Goal: Task Accomplishment & Management: Complete application form

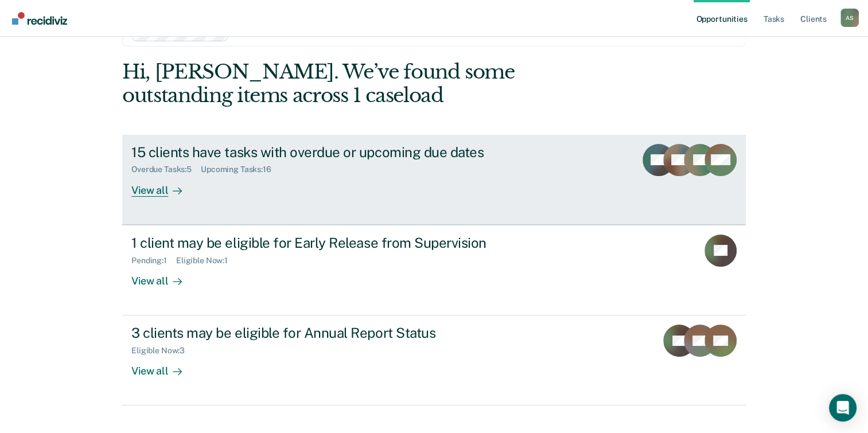
scroll to position [54, 0]
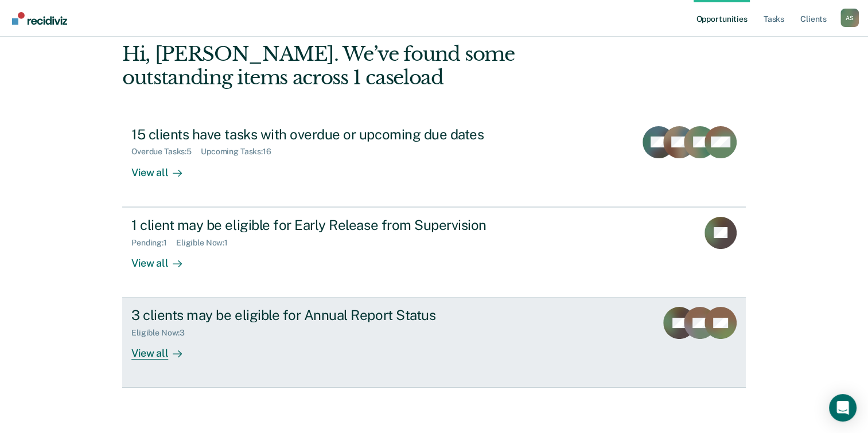
click at [321, 340] on div "3 clients may be eligible for Annual Report Status Eligible Now : 3 View all" at bounding box center [346, 333] width 430 height 53
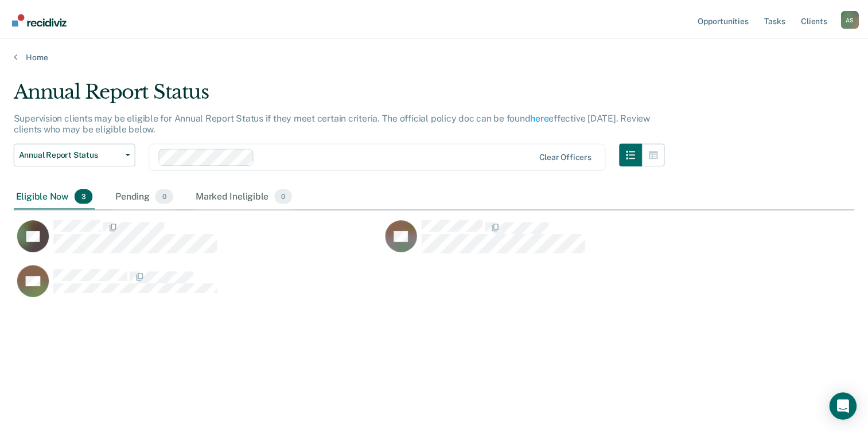
scroll to position [259, 840]
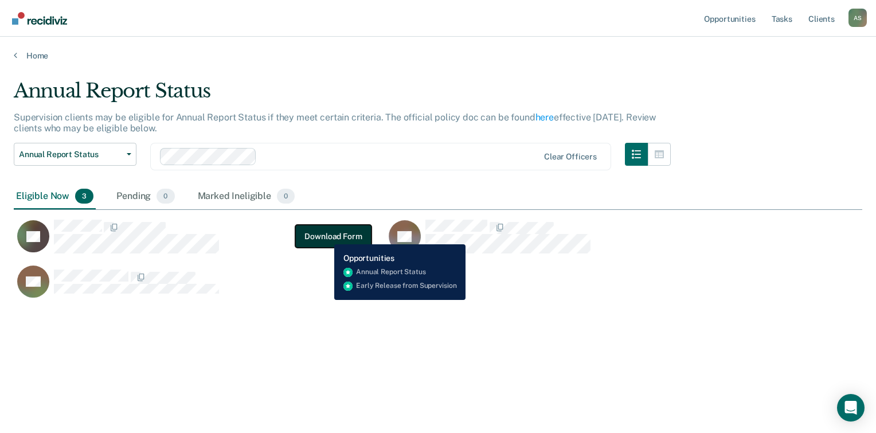
click at [326, 236] on button "Download Form" at bounding box center [333, 236] width 76 height 23
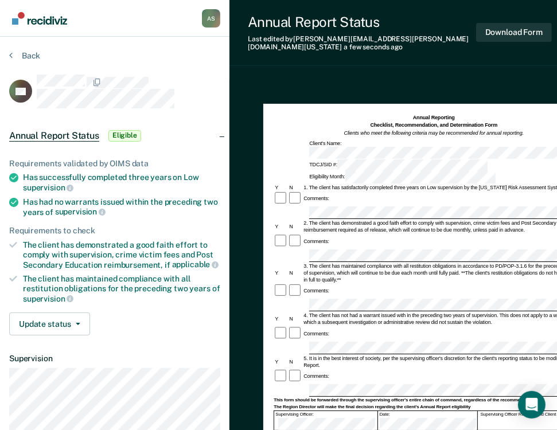
click at [291, 80] on div "Annual Reporting Checklist, Recommendation, and Determination Form Clients who …" at bounding box center [399, 363] width 341 height 566
click at [319, 398] on div "This form should be forwarded through the supervising officer's entire chain of…" at bounding box center [434, 401] width 320 height 6
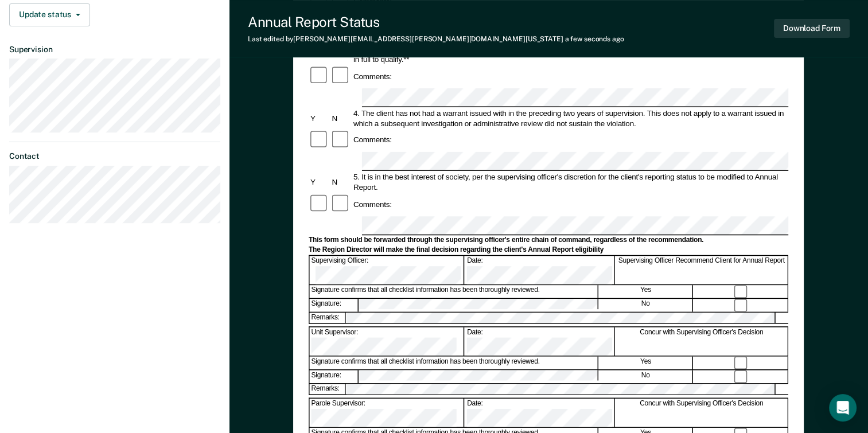
scroll to position [15, 0]
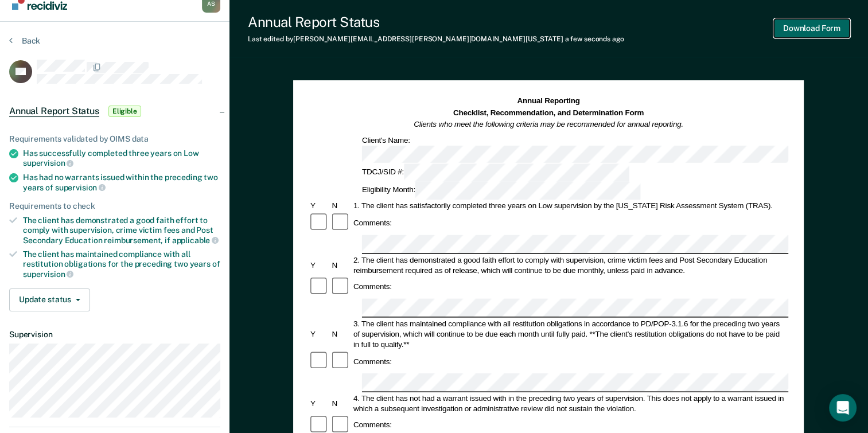
click at [814, 31] on button "Download Form" at bounding box center [812, 28] width 76 height 19
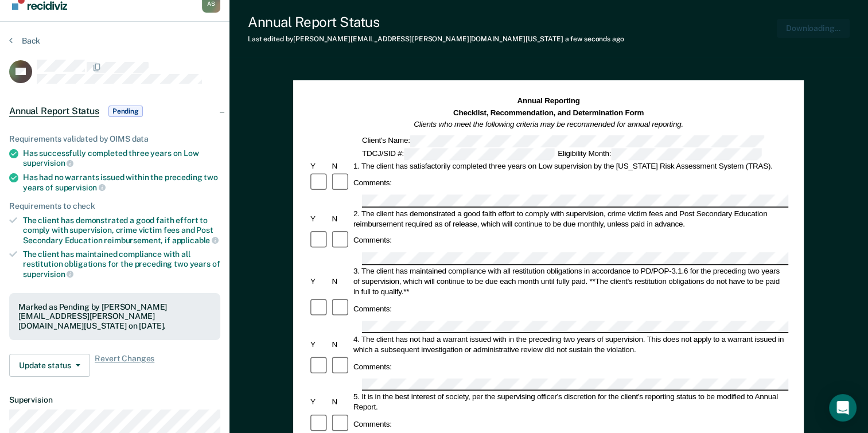
scroll to position [0, 0]
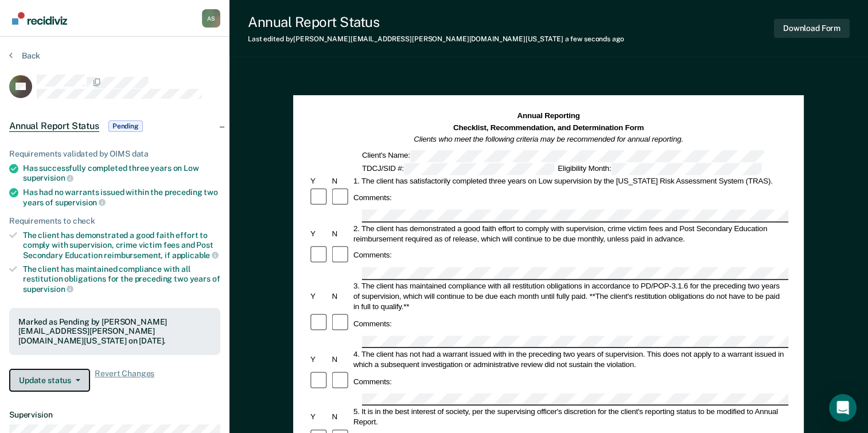
click at [84, 377] on button "Update status" at bounding box center [49, 380] width 81 height 23
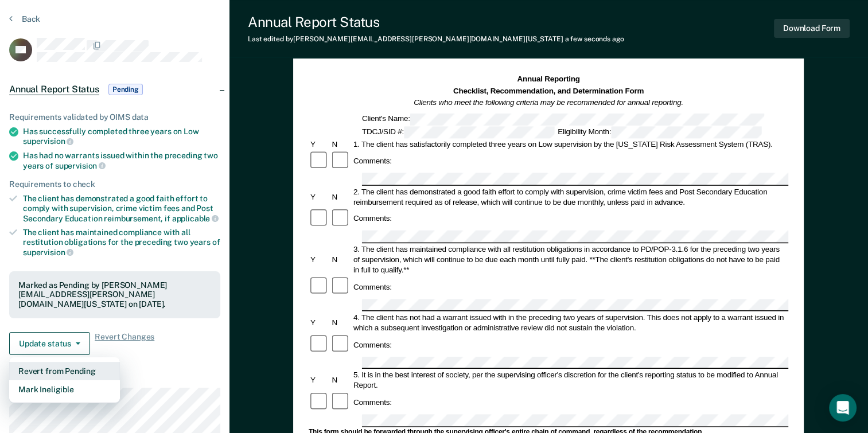
scroll to position [57, 0]
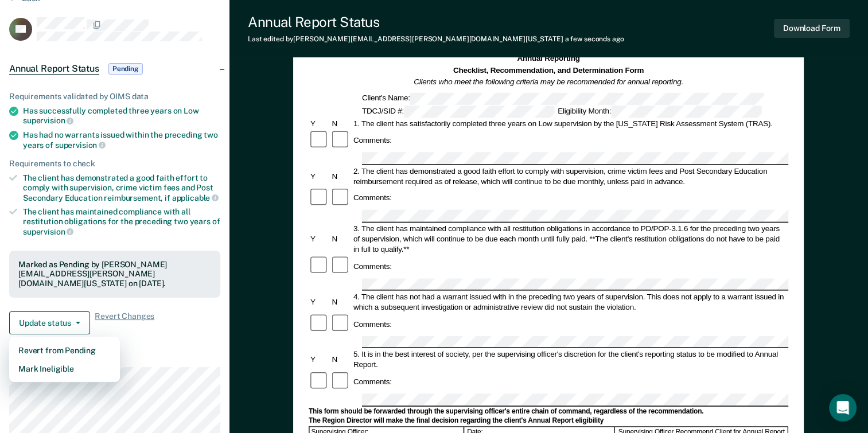
click at [260, 353] on div "Annual Reporting Checklist, Recommendation, and Determination Form Clients who …" at bounding box center [548, 403] width 638 height 779
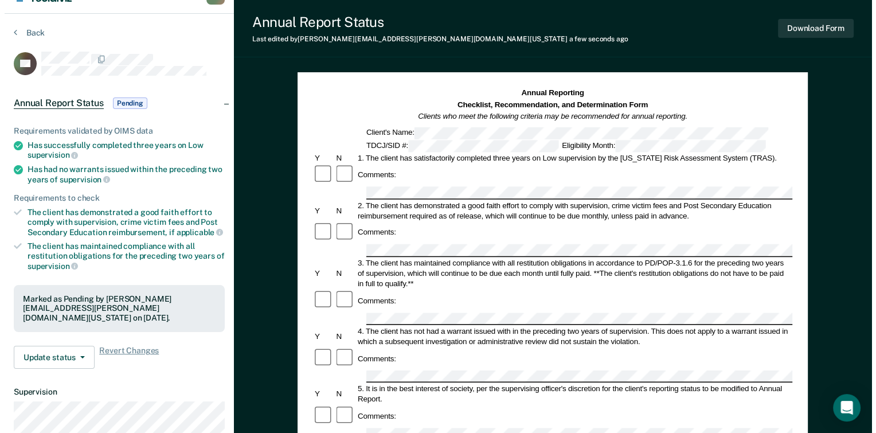
scroll to position [0, 0]
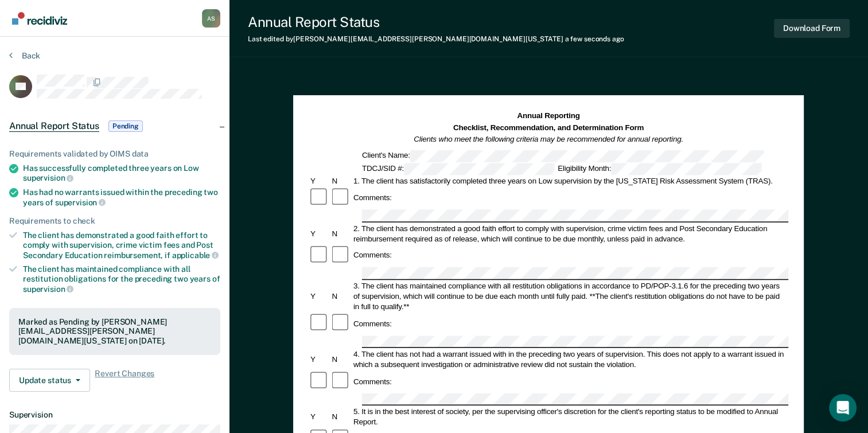
click at [27, 49] on section "Back AF Annual Report Status Pending Requirements validated by OIMS data Has su…" at bounding box center [114, 324] width 229 height 575
click at [11, 54] on icon at bounding box center [10, 54] width 3 height 9
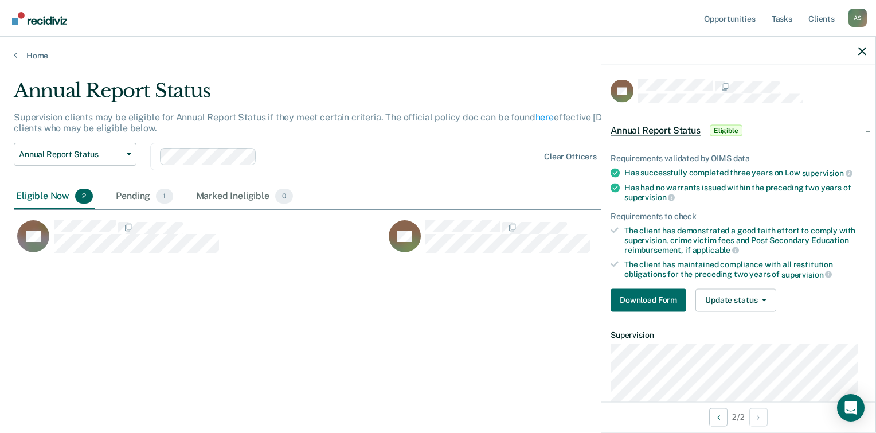
click at [307, 333] on div "Annual Report Status Supervision clients may be eligible for Annual Report Stat…" at bounding box center [438, 213] width 849 height 268
click at [127, 189] on div "Pending 1" at bounding box center [144, 196] width 61 height 25
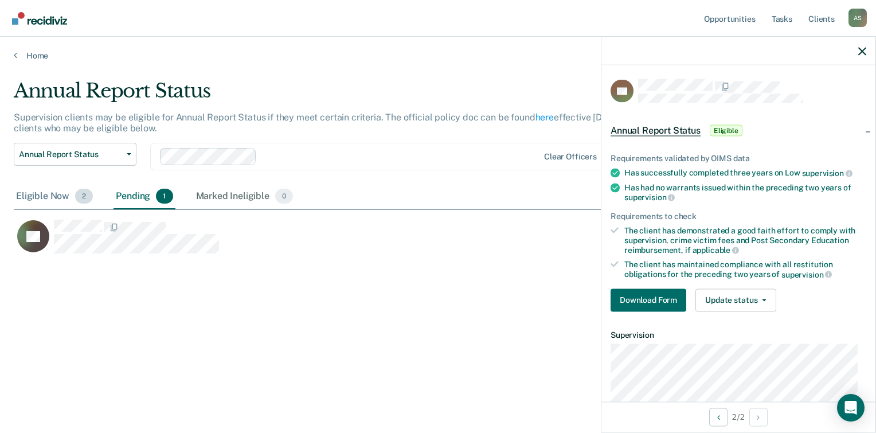
click at [37, 196] on div "Eligible Now 2" at bounding box center [54, 196] width 81 height 25
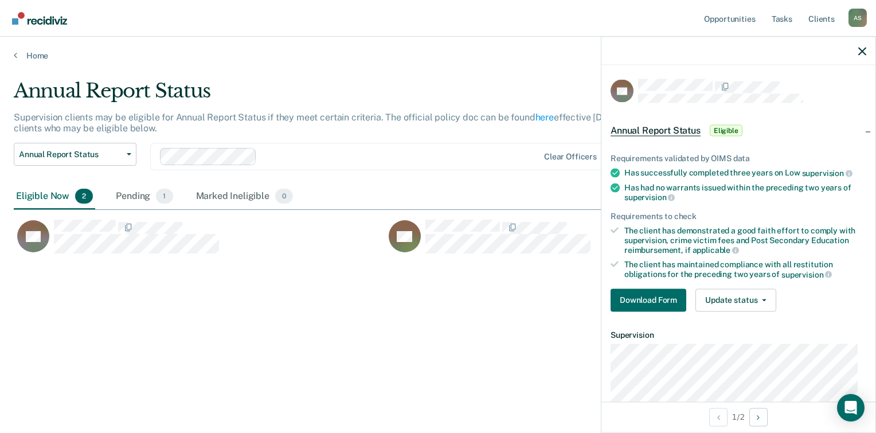
click at [675, 126] on span "Annual Report Status" at bounding box center [656, 130] width 90 height 11
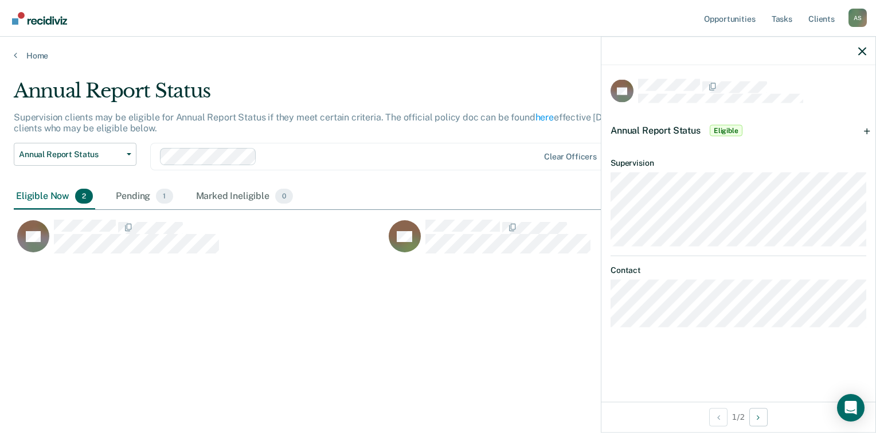
click at [675, 126] on span "Annual Report Status" at bounding box center [656, 130] width 90 height 11
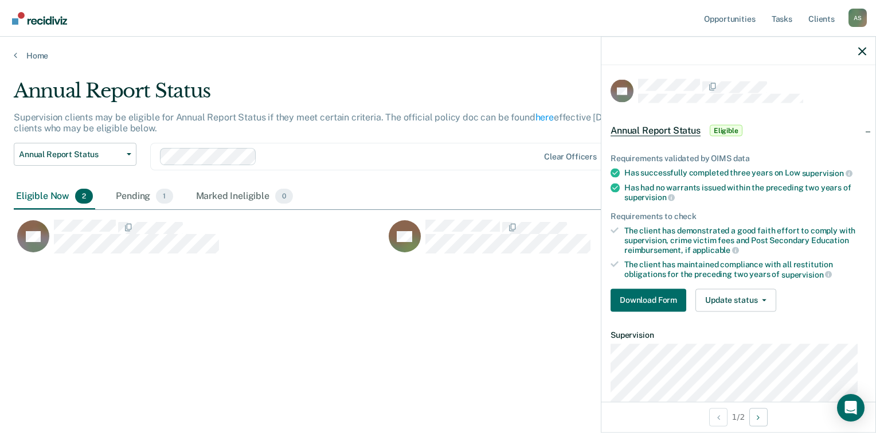
scroll to position [116, 0]
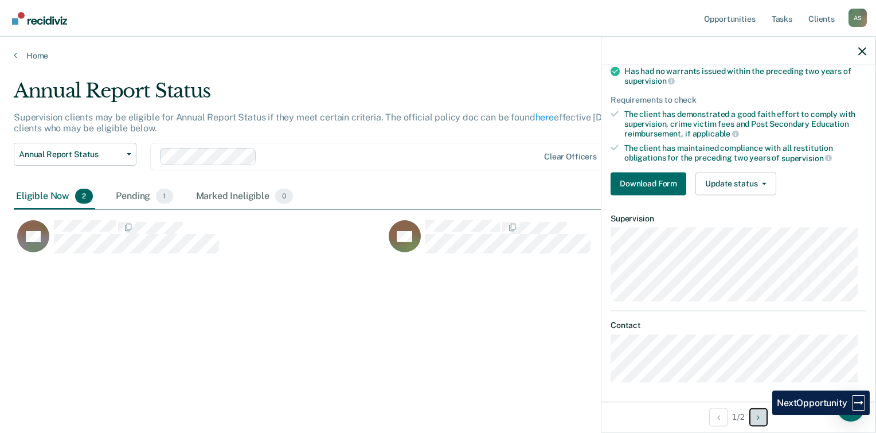
click at [764, 415] on button "Next Opportunity" at bounding box center [759, 417] width 18 height 18
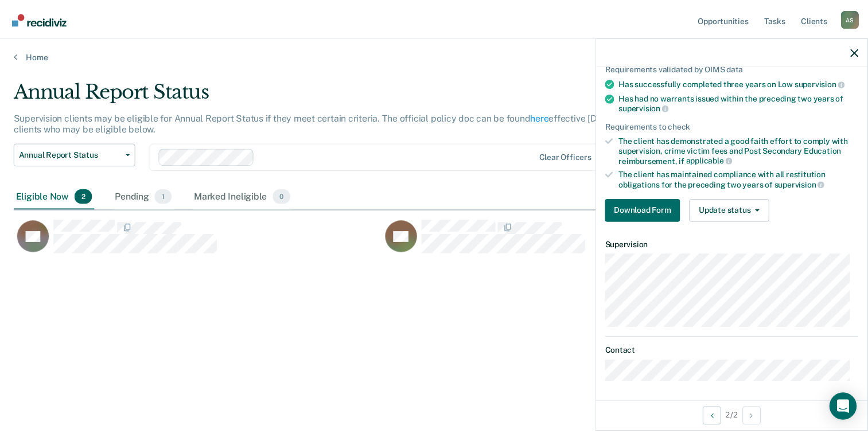
scroll to position [0, 0]
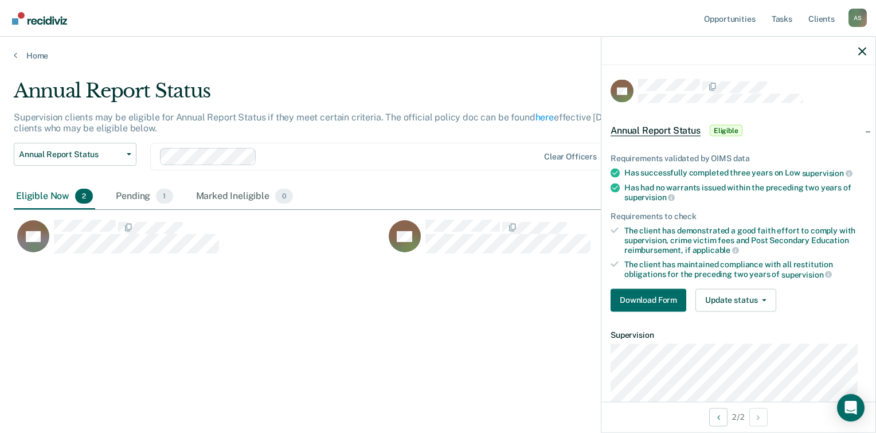
click at [819, 108] on article "VO Annual Report Status Eligible Requirements validated by OIMS data Has succes…" at bounding box center [739, 275] width 256 height 393
click at [629, 289] on button "Download Form" at bounding box center [649, 300] width 76 height 23
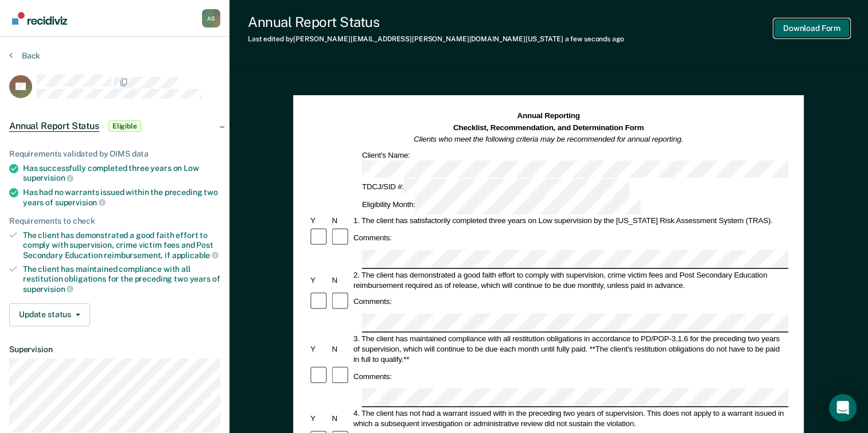
click at [805, 33] on button "Download Form" at bounding box center [812, 28] width 76 height 19
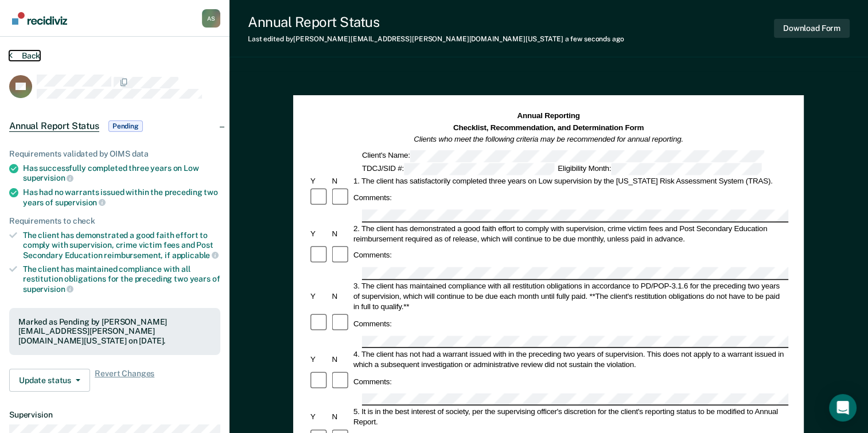
click at [11, 56] on icon at bounding box center [10, 54] width 3 height 9
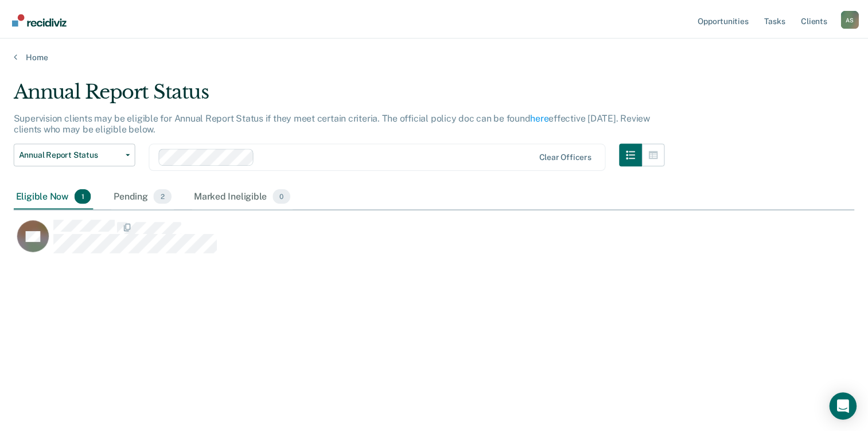
scroll to position [259, 840]
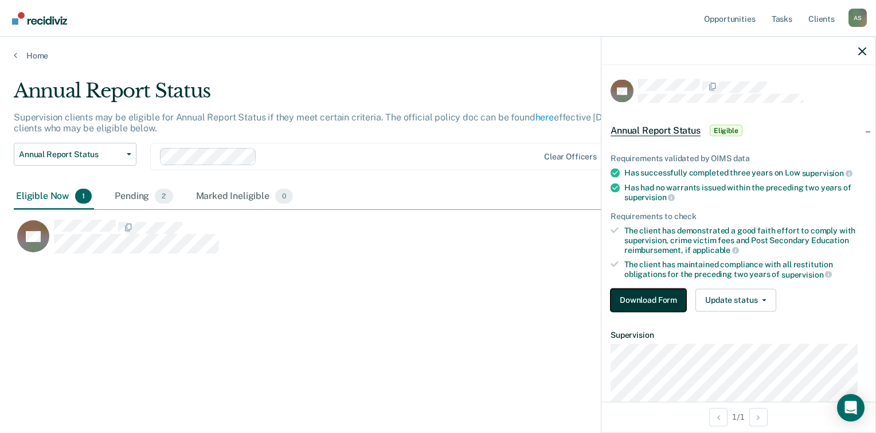
click at [640, 292] on button "Download Form" at bounding box center [649, 300] width 76 height 23
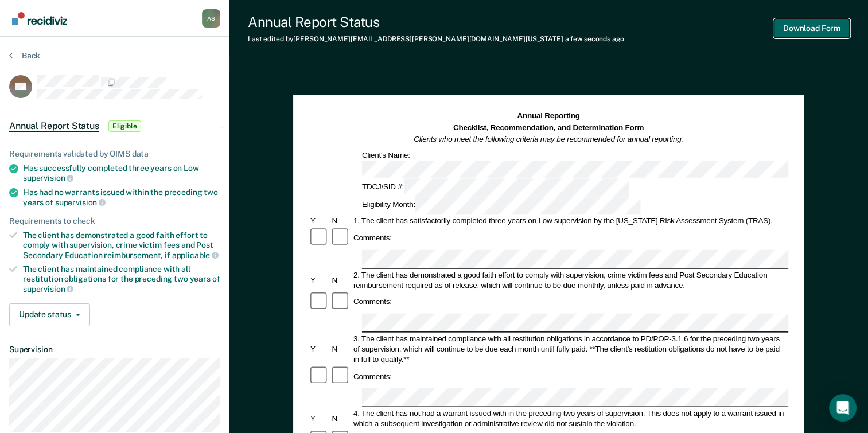
click at [830, 28] on button "Download Form" at bounding box center [812, 28] width 76 height 19
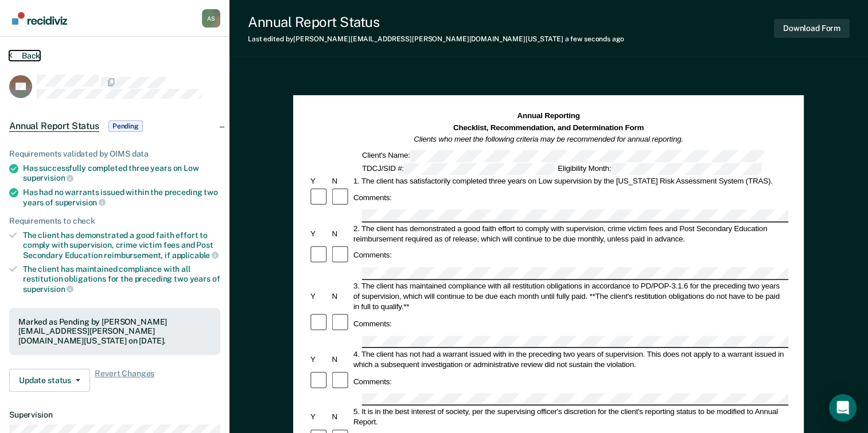
click at [18, 57] on button "Back" at bounding box center [24, 55] width 31 height 10
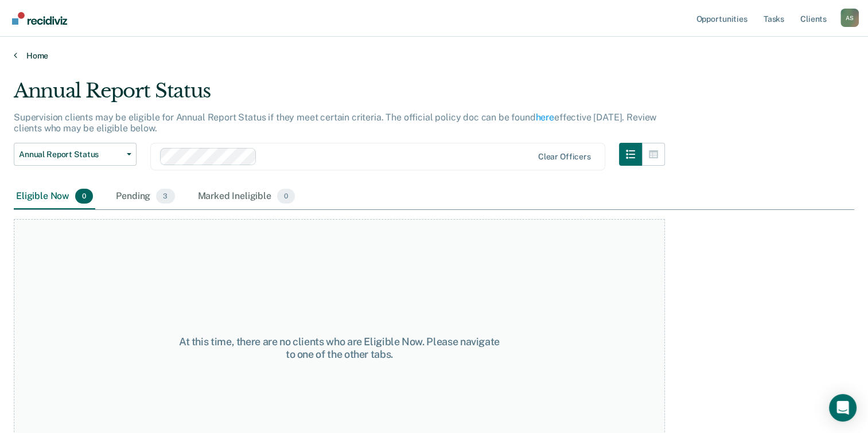
click at [25, 53] on link "Home" at bounding box center [434, 55] width 840 height 10
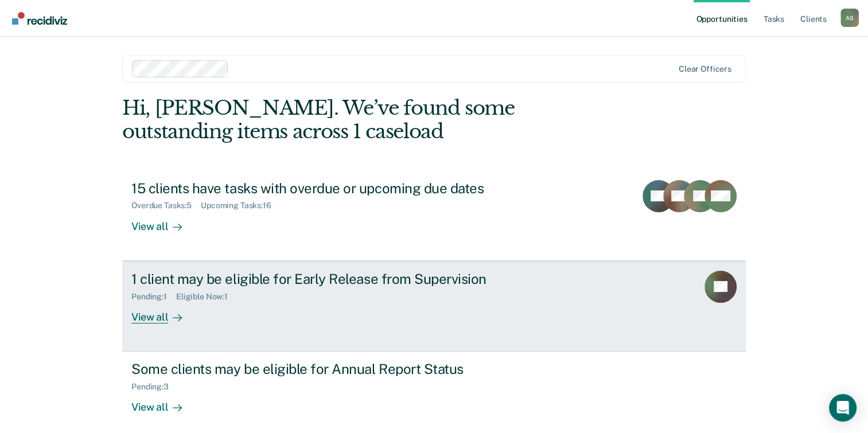
click at [158, 321] on div "View all" at bounding box center [163, 312] width 64 height 22
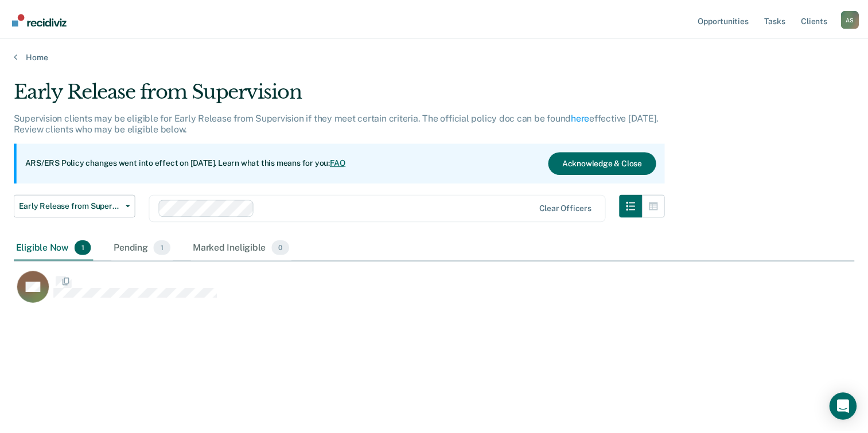
scroll to position [259, 840]
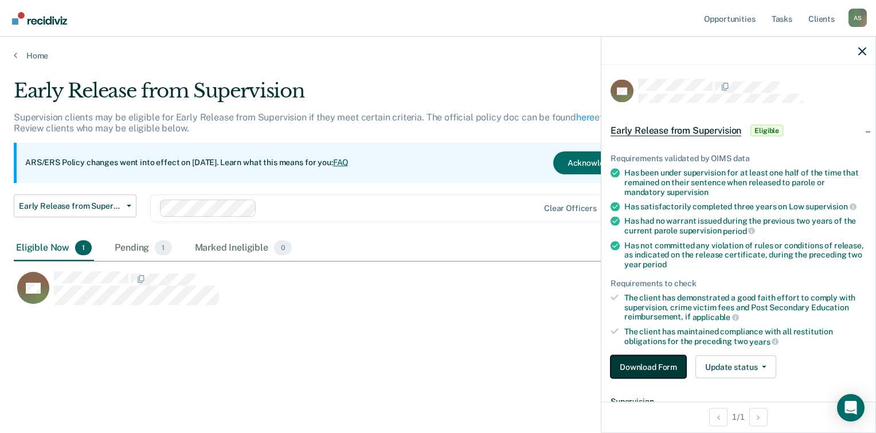
click at [653, 362] on button "Download Form" at bounding box center [649, 367] width 76 height 23
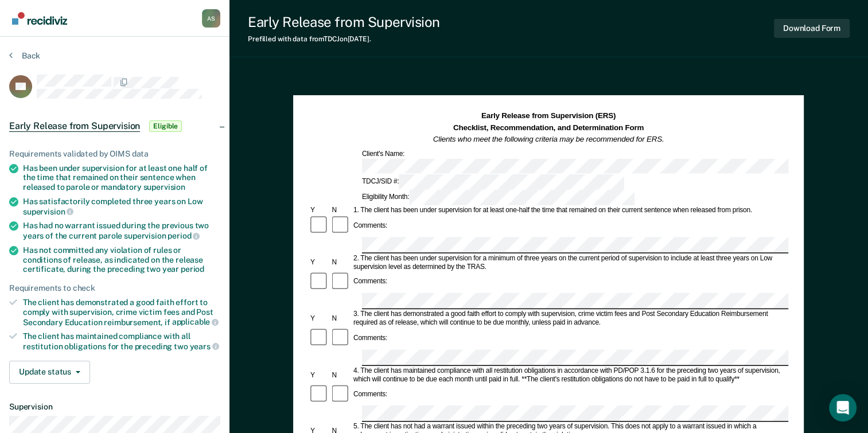
click at [385, 271] on div "Comments:" at bounding box center [549, 282] width 480 height 22
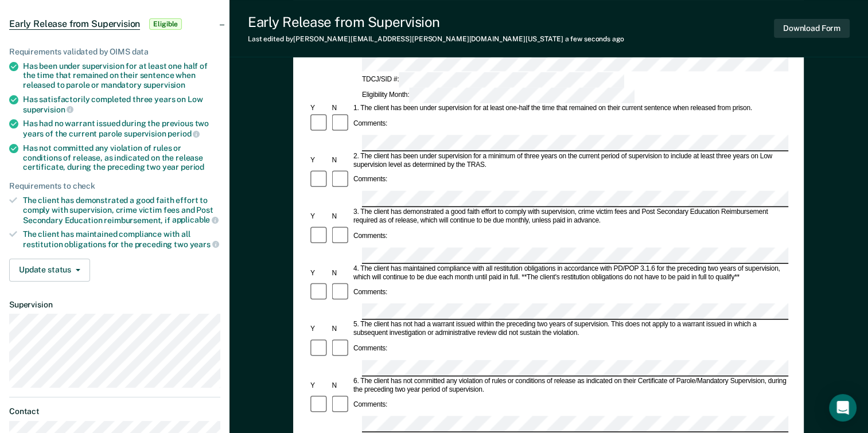
scroll to position [172, 0]
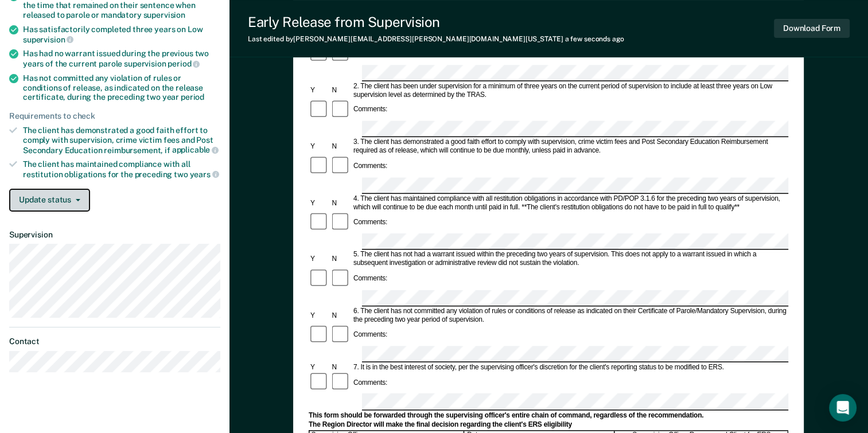
click at [82, 195] on button "Update status" at bounding box center [49, 200] width 81 height 23
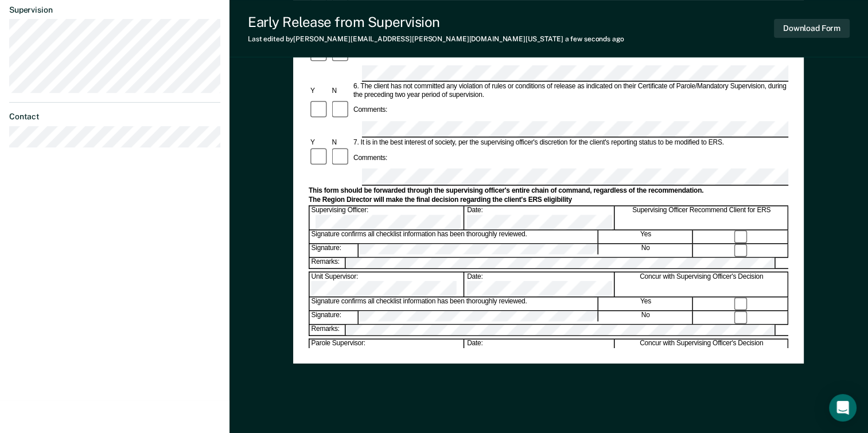
scroll to position [402, 0]
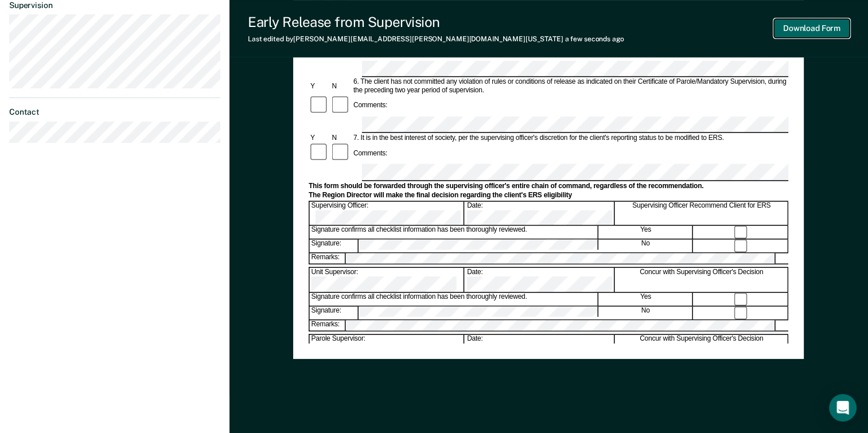
click at [814, 26] on button "Download Form" at bounding box center [812, 28] width 76 height 19
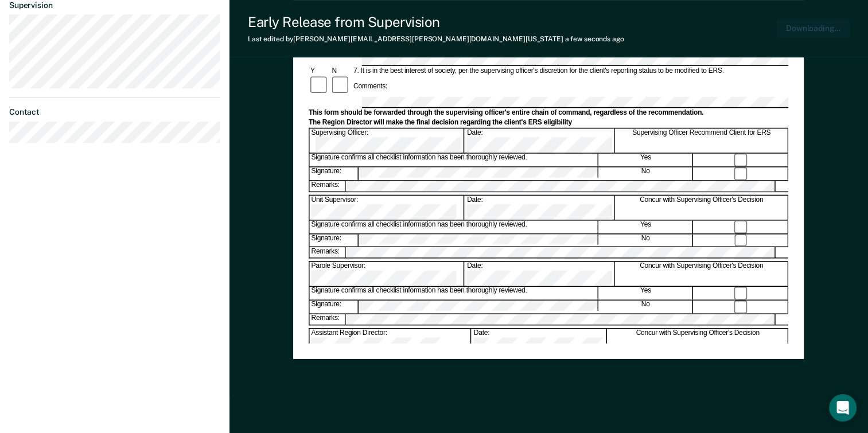
scroll to position [0, 0]
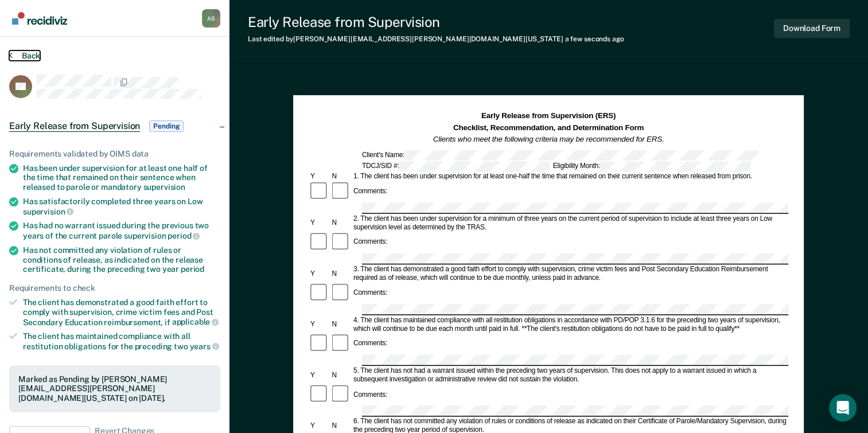
click at [15, 53] on button "Back" at bounding box center [24, 55] width 31 height 10
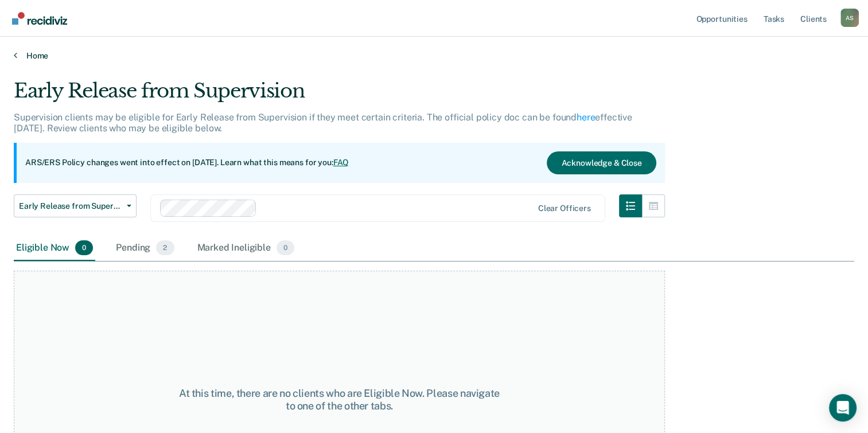
click at [34, 59] on link "Home" at bounding box center [434, 55] width 840 height 10
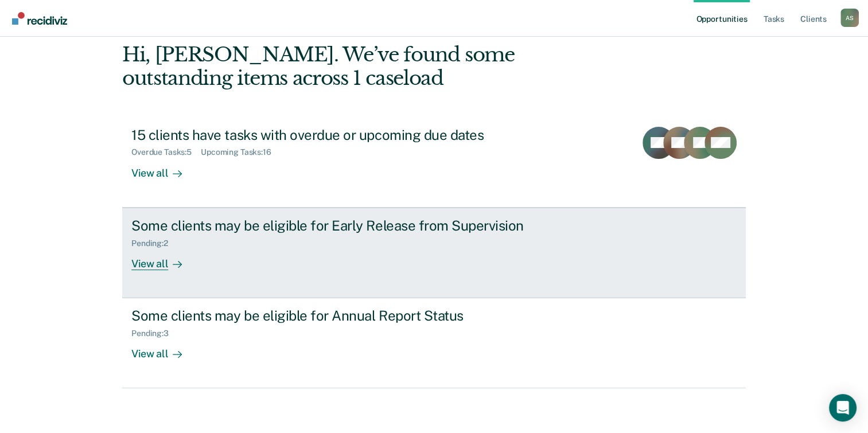
scroll to position [54, 0]
click at [156, 262] on div "View all" at bounding box center [163, 258] width 64 height 22
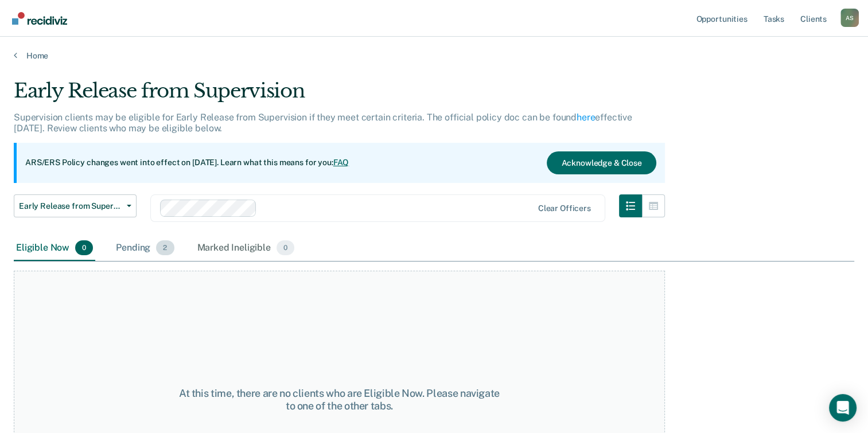
click at [147, 243] on div "Pending 2" at bounding box center [145, 248] width 63 height 25
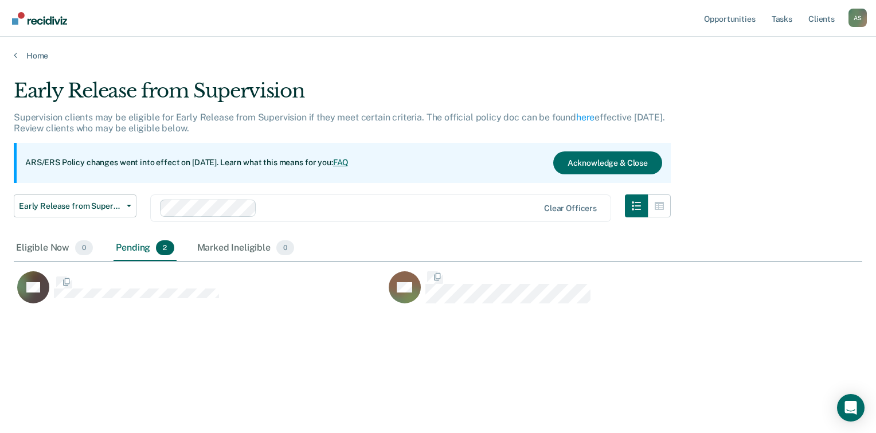
scroll to position [259, 840]
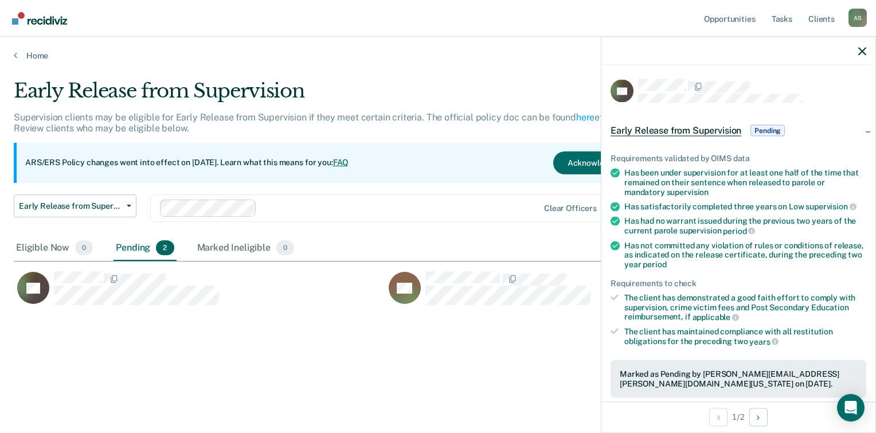
click at [766, 132] on span "Pending" at bounding box center [768, 130] width 34 height 11
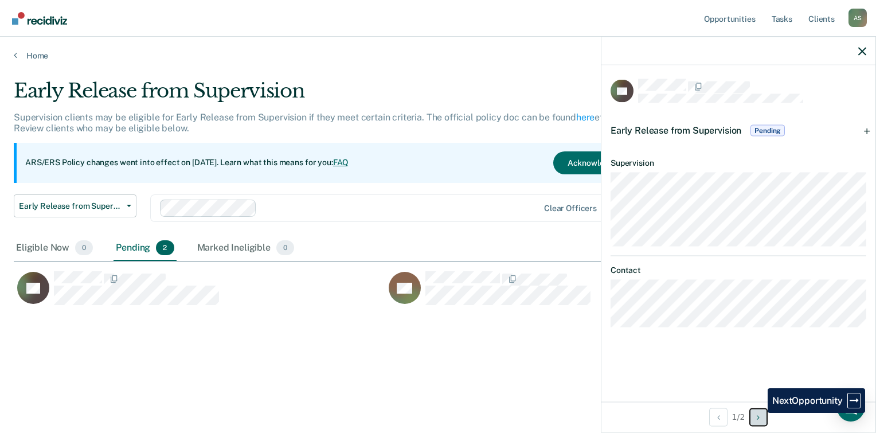
click at [759, 413] on icon "Next Opportunity" at bounding box center [758, 417] width 3 height 8
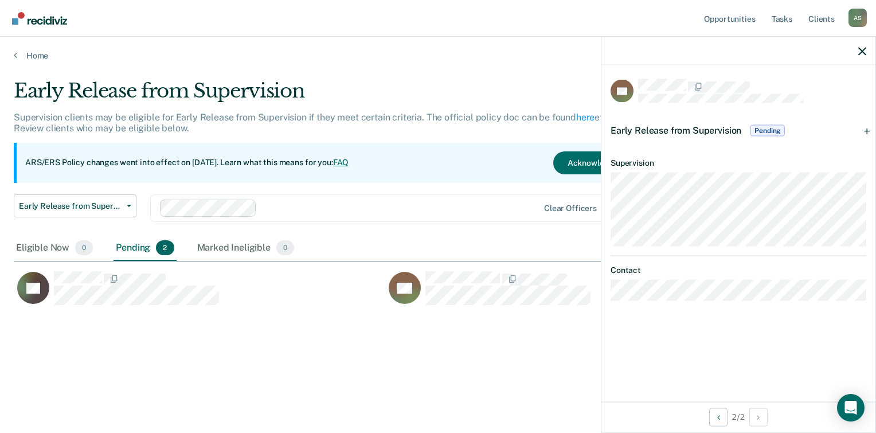
click at [763, 131] on span "Pending" at bounding box center [768, 130] width 34 height 11
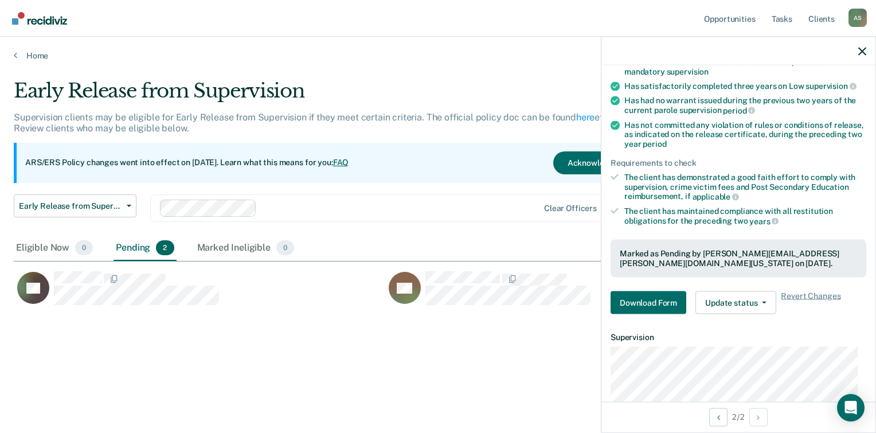
scroll to position [213, 0]
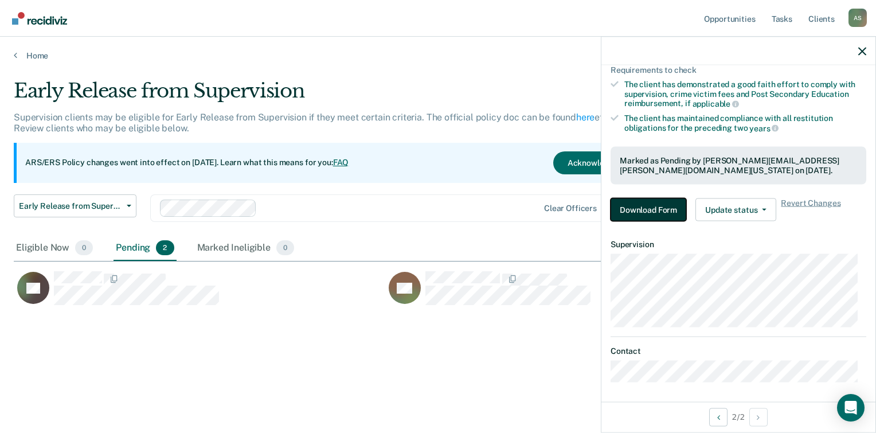
click at [653, 198] on button "Download Form" at bounding box center [649, 209] width 76 height 23
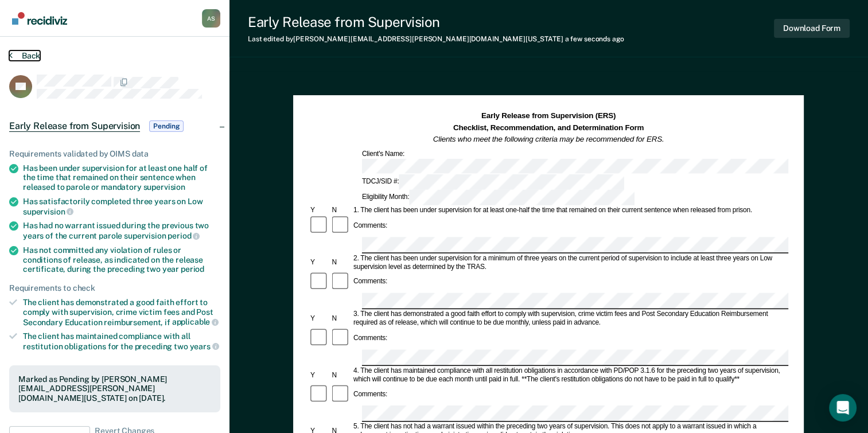
click at [26, 55] on button "Back" at bounding box center [24, 55] width 31 height 10
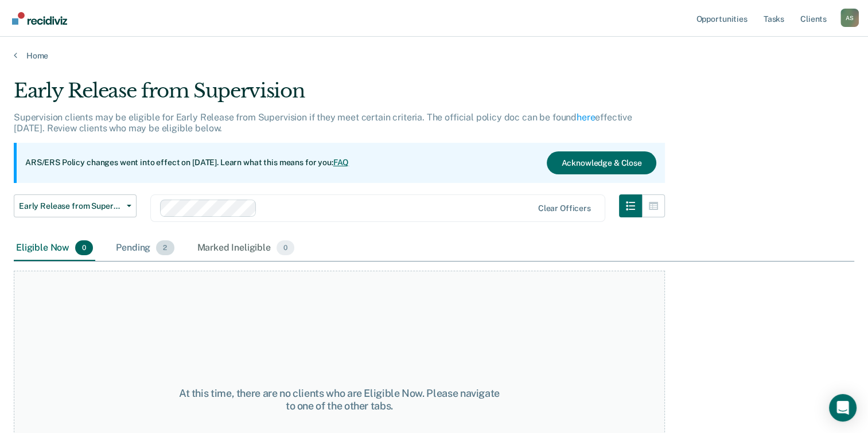
click at [143, 242] on div "Pending 2" at bounding box center [145, 248] width 63 height 25
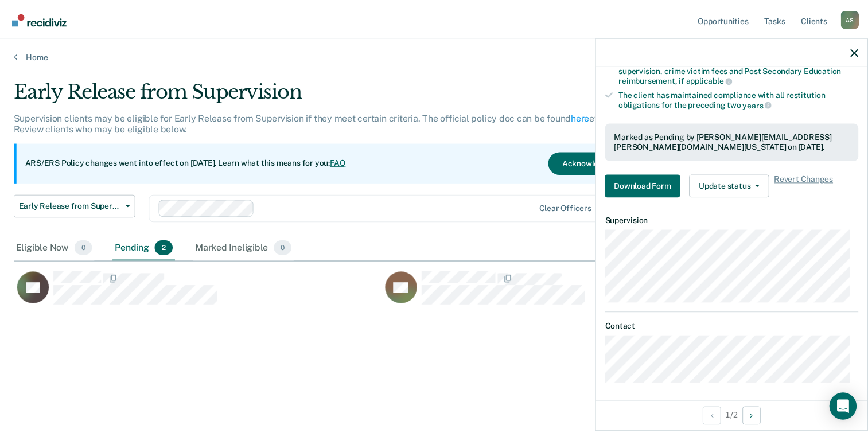
scroll to position [239, 0]
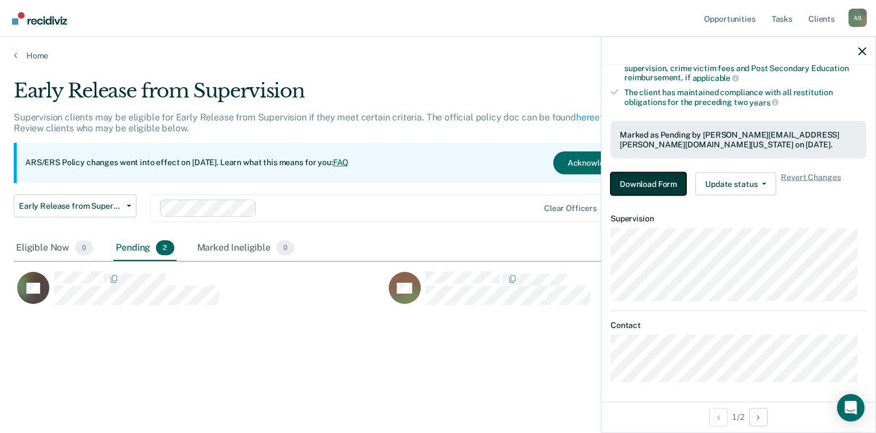
click at [638, 183] on button "Download Form" at bounding box center [649, 183] width 76 height 23
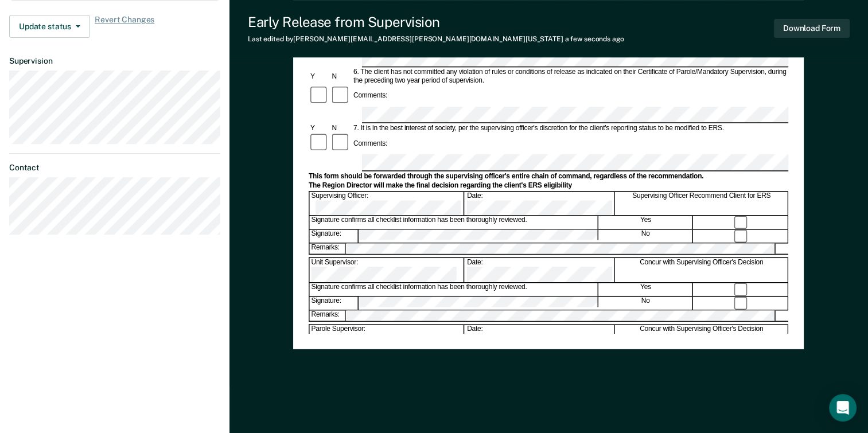
scroll to position [416, 0]
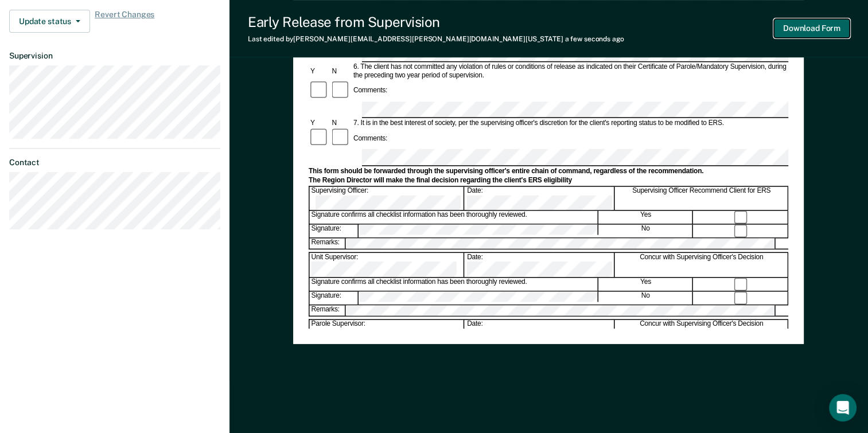
click at [826, 32] on button "Download Form" at bounding box center [812, 28] width 76 height 19
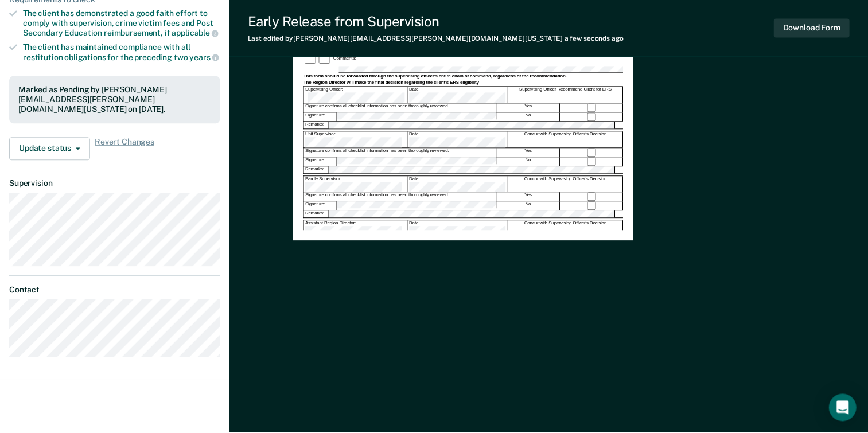
scroll to position [0, 0]
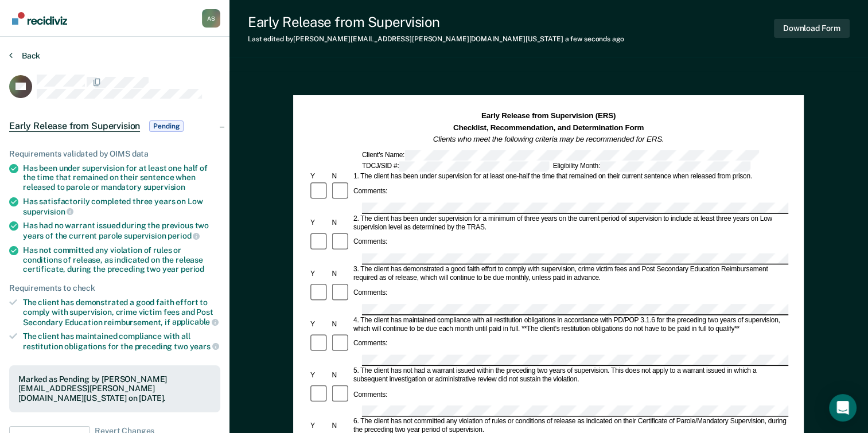
click at [21, 52] on section "Back AF Early Release from Supervision Pending Requirements validated by OIMS d…" at bounding box center [114, 353] width 229 height 632
click at [21, 53] on button "Back" at bounding box center [24, 55] width 31 height 10
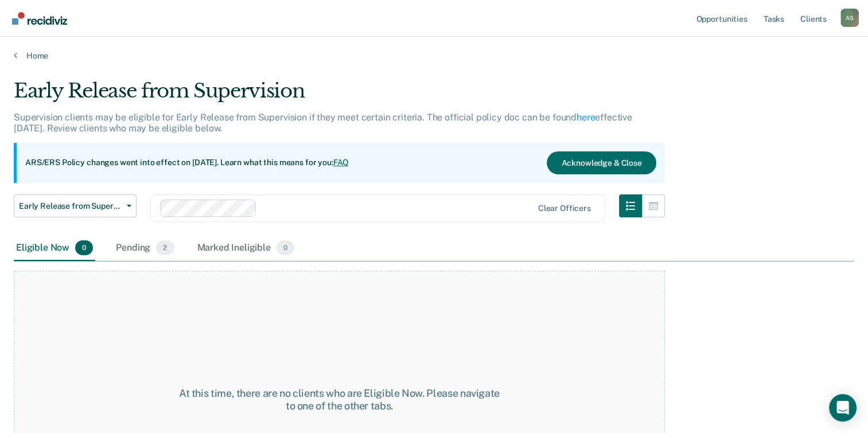
click at [45, 247] on div "Eligible Now 0" at bounding box center [54, 248] width 81 height 25
click at [23, 50] on link "Home" at bounding box center [434, 55] width 840 height 10
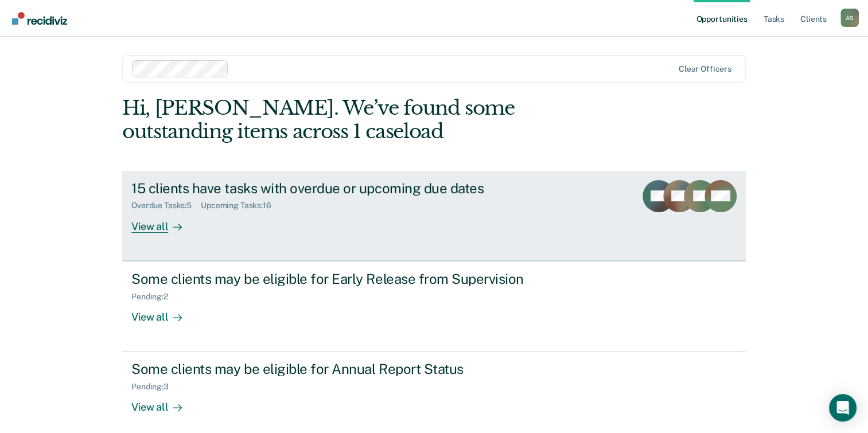
click at [178, 223] on icon at bounding box center [177, 227] width 9 height 9
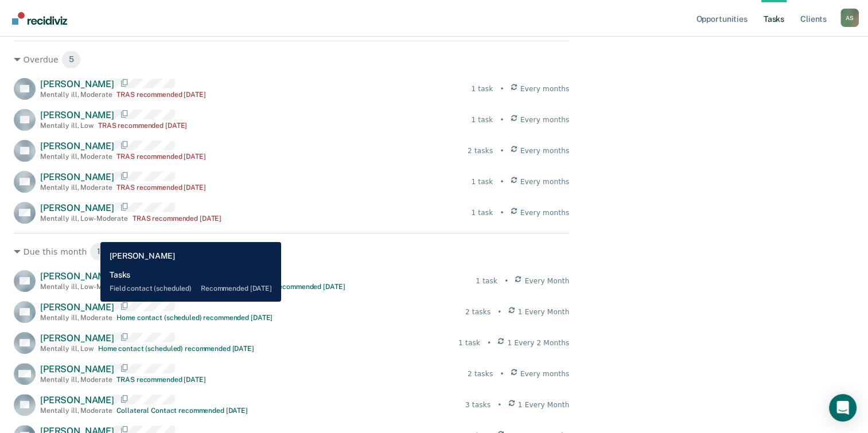
scroll to position [151, 0]
